Goal: Transaction & Acquisition: Purchase product/service

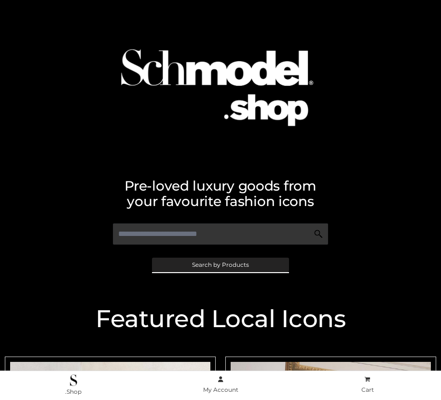
click at [220, 264] on span "Search by Products" at bounding box center [220, 265] width 57 height 6
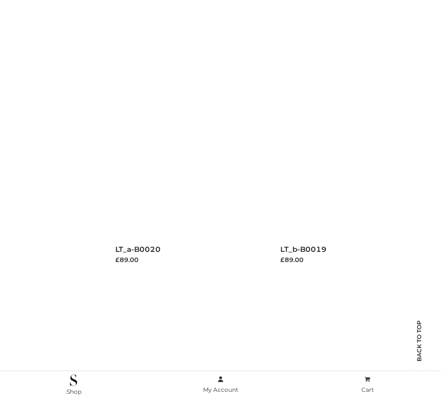
scroll to position [138, 0]
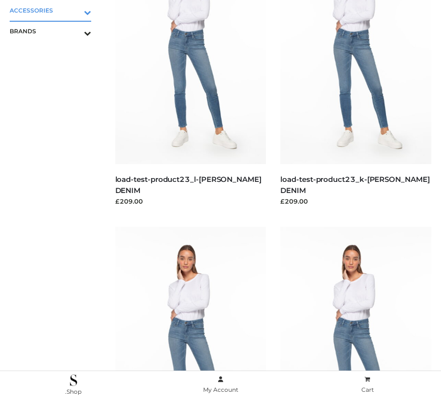
click at [74, 10] on icon "Toggle Submenu" at bounding box center [37, 12] width 108 height 11
click at [55, 52] on span "JEWELRY" at bounding box center [55, 51] width 72 height 11
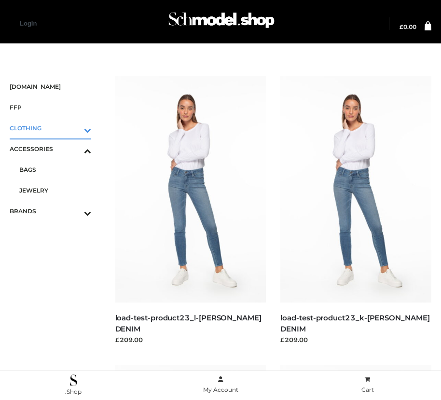
click at [74, 128] on icon "Toggle Submenu" at bounding box center [37, 129] width 108 height 11
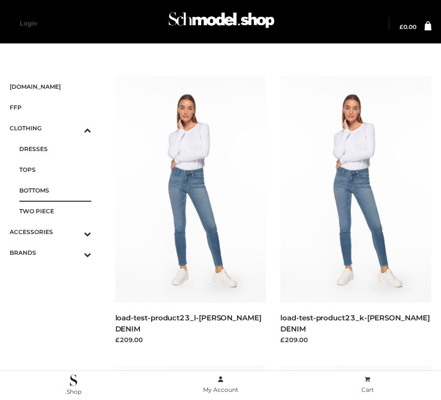
click at [55, 190] on span "BOTTOMS" at bounding box center [55, 190] width 72 height 11
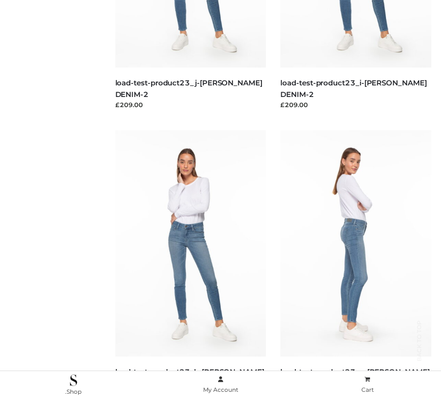
click at [356, 265] on img at bounding box center [355, 243] width 151 height 226
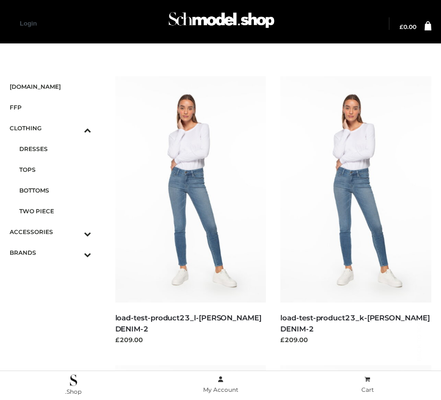
scroll to position [813, 0]
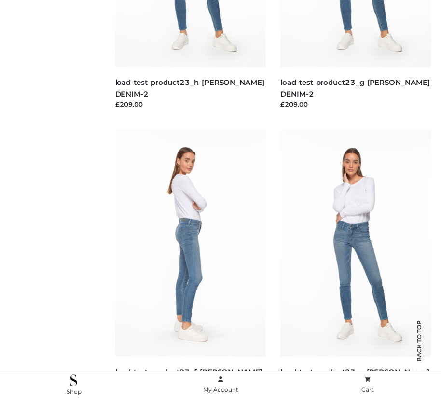
click at [190, 264] on img at bounding box center [190, 243] width 151 height 226
